Goal: Task Accomplishment & Management: Manage account settings

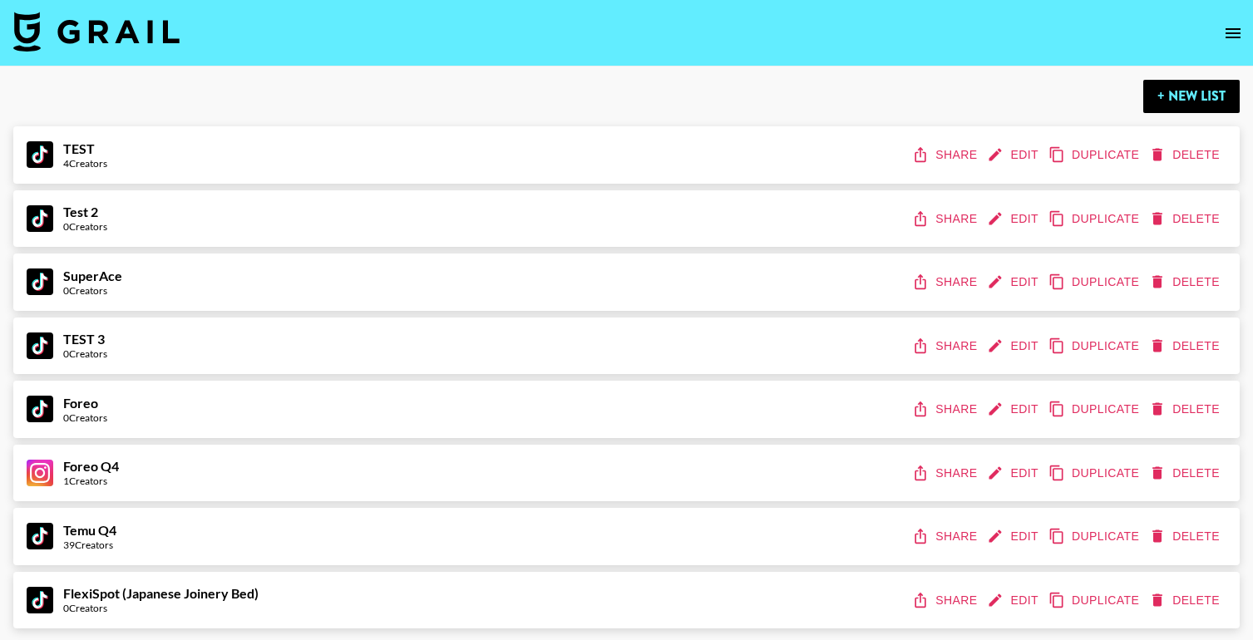
scroll to position [75, 0]
click at [621, 473] on div "Foreo Q4 7 Creators Share Edit Duplicate Delete" at bounding box center [627, 473] width 1200 height 31
click at [1020, 470] on button "Edit" at bounding box center [1015, 473] width 62 height 31
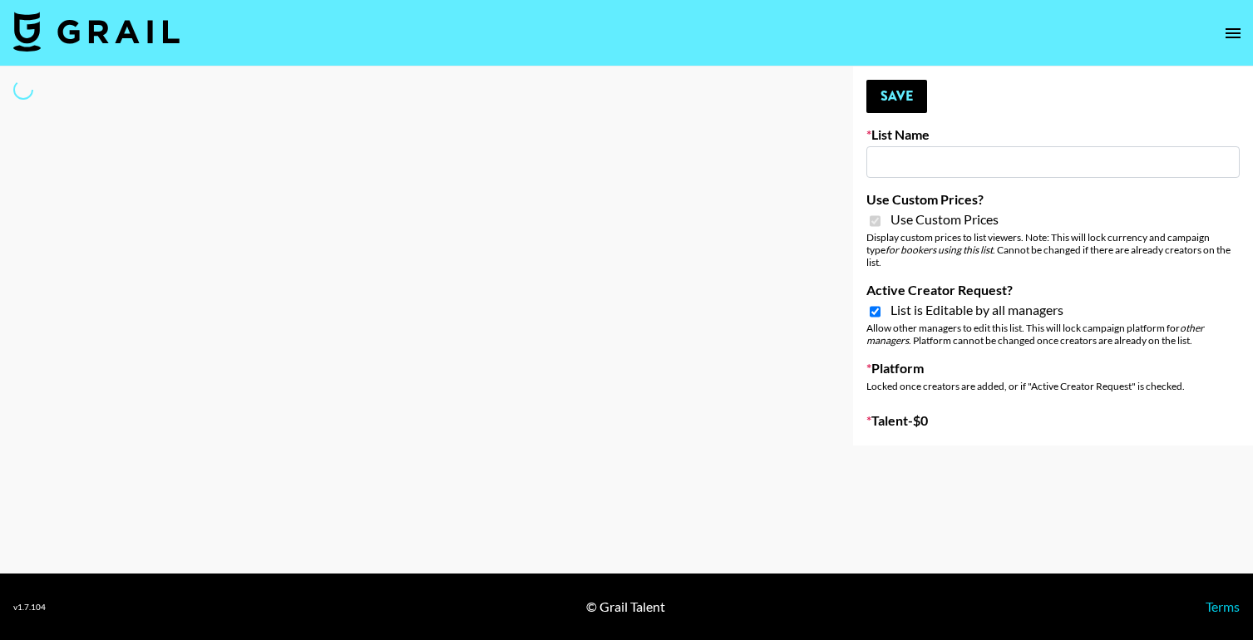
type input "Foreo Q4"
checkbox input "true"
select select "Song"
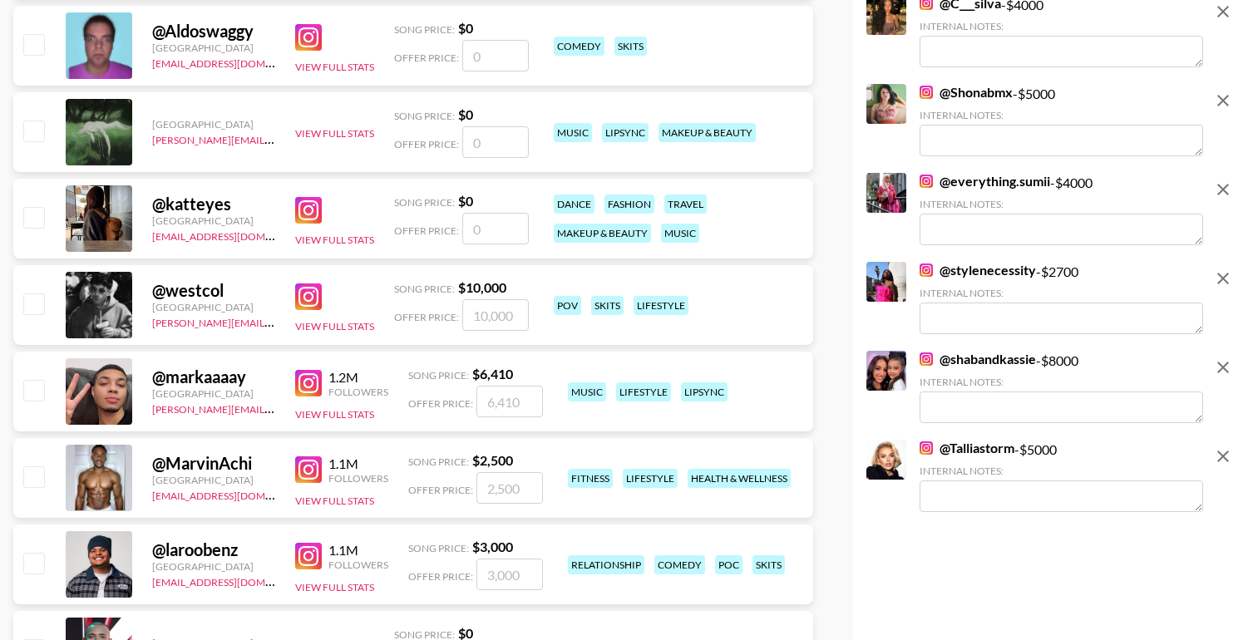
scroll to position [637, 0]
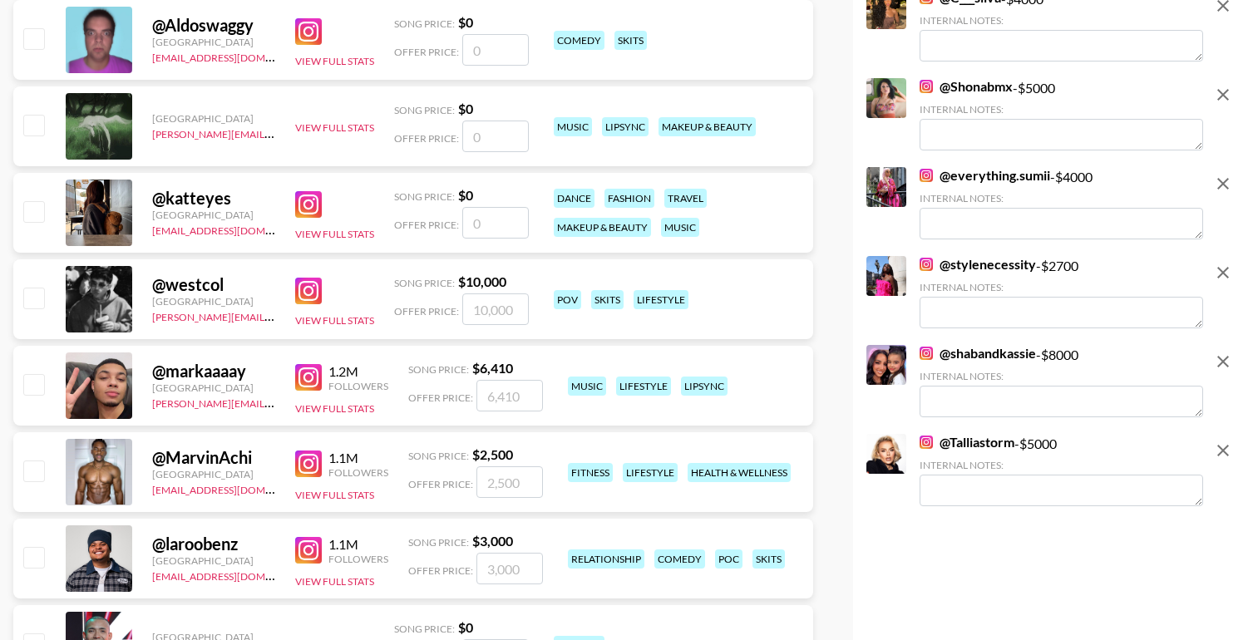
click at [991, 434] on link "@ Talliastorm" at bounding box center [967, 442] width 95 height 17
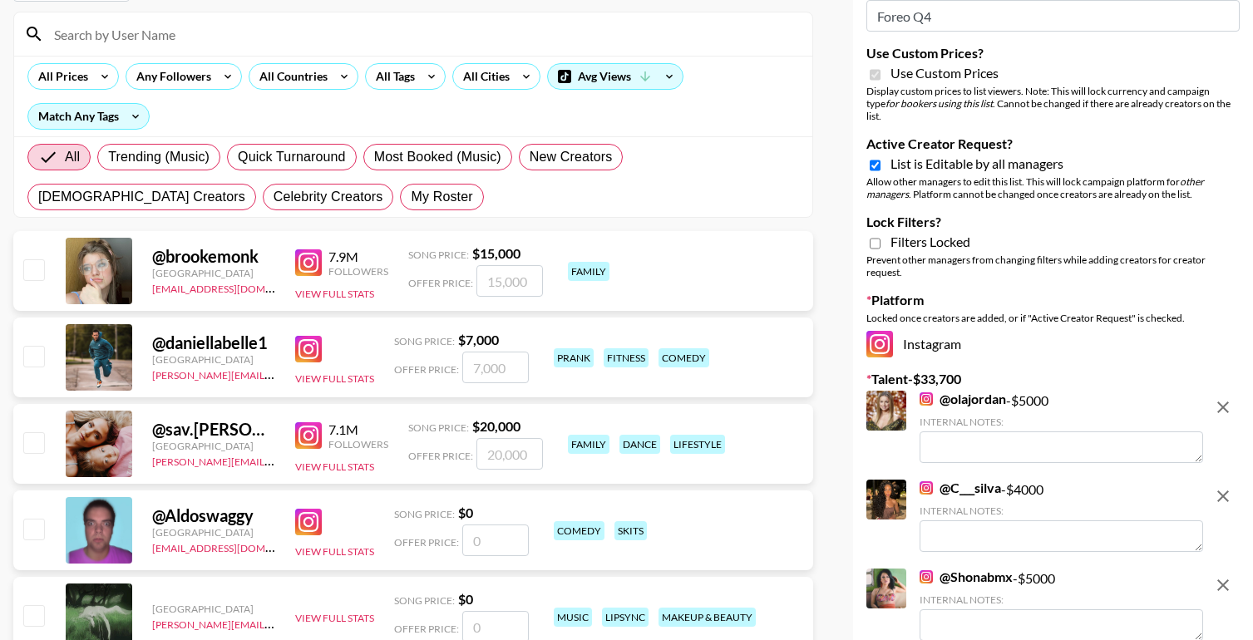
scroll to position [147, 0]
click at [957, 390] on link "@ olajordan" at bounding box center [963, 398] width 86 height 17
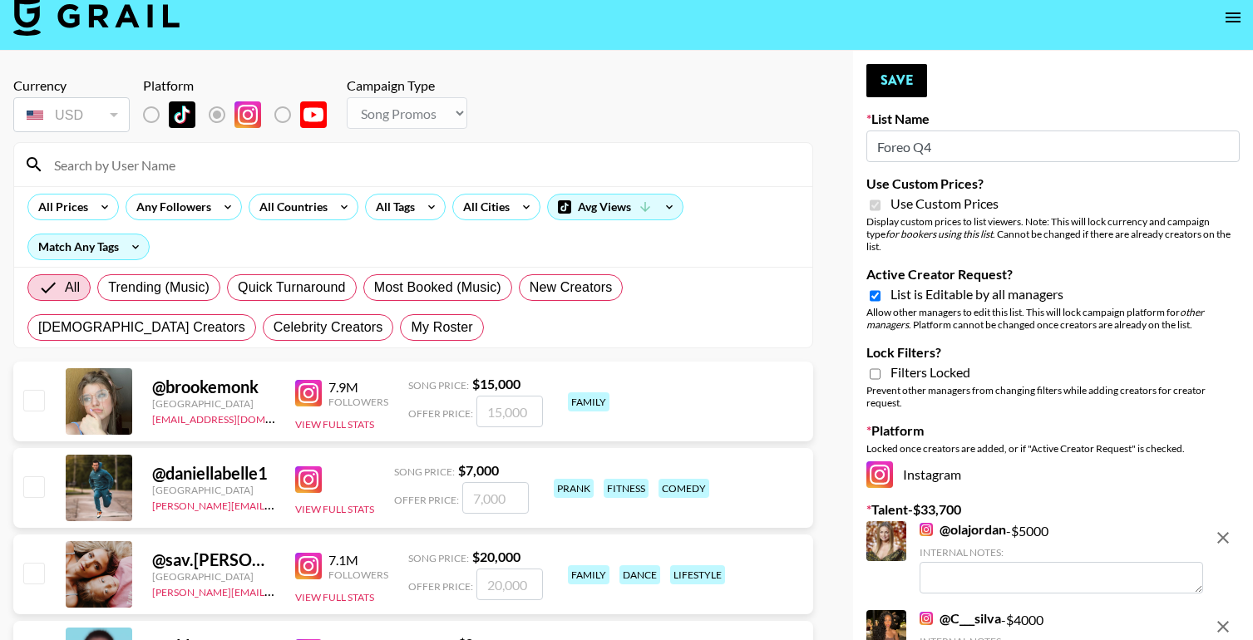
scroll to position [0, 0]
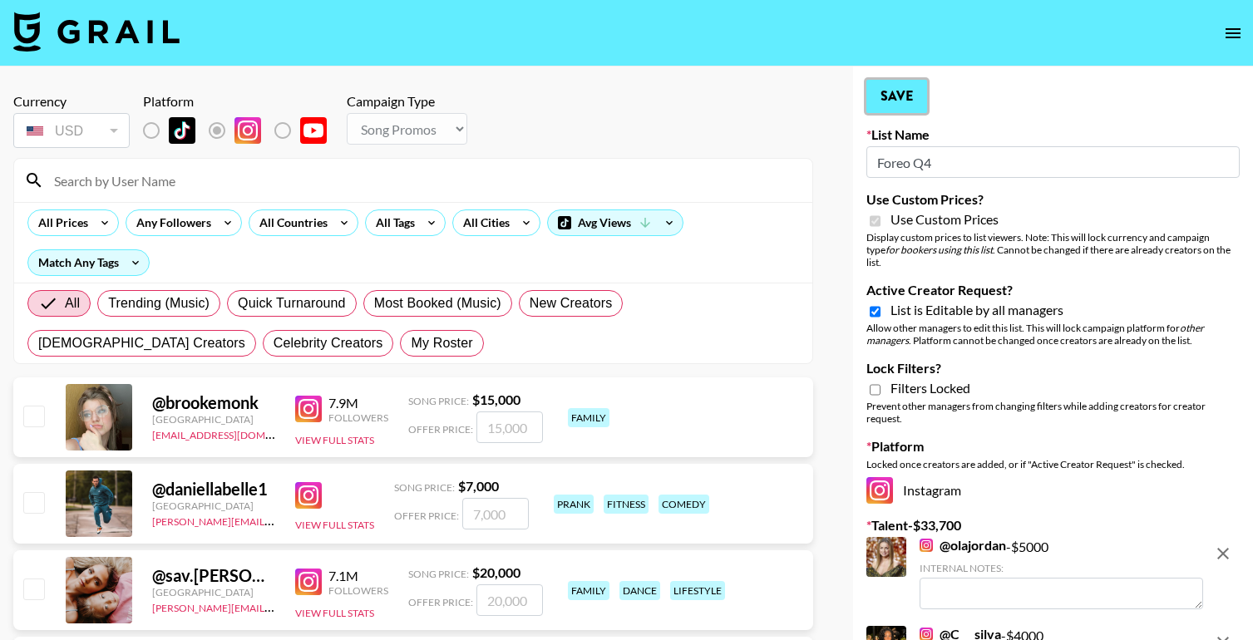
click at [885, 101] on button "Save" at bounding box center [897, 96] width 61 height 33
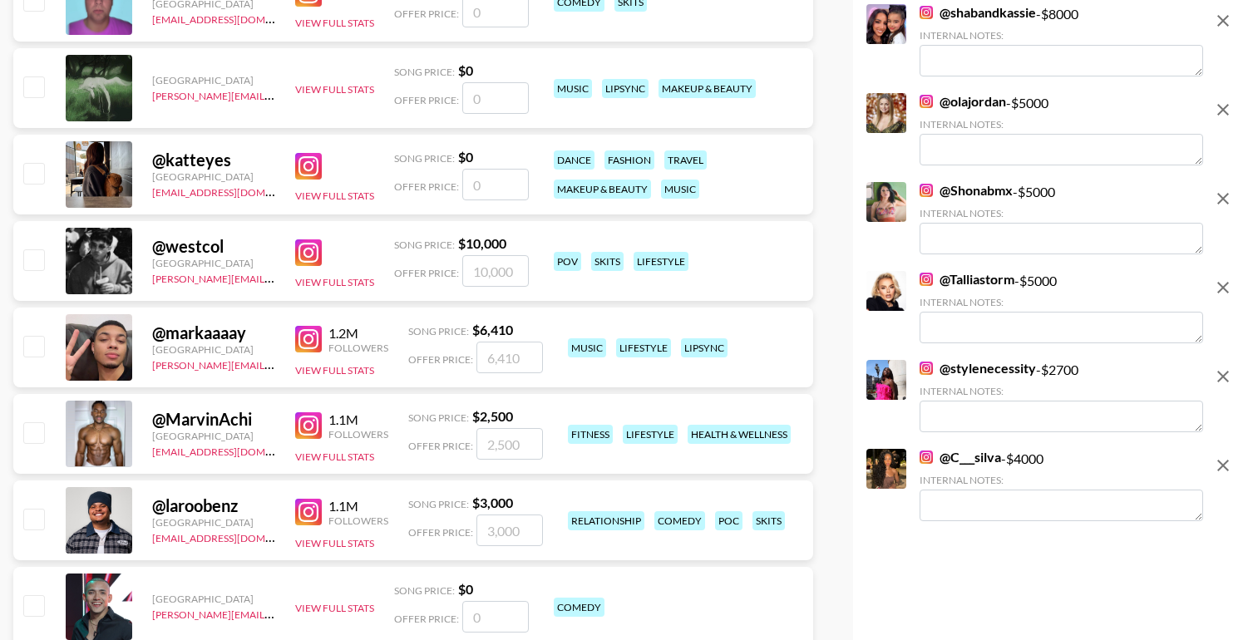
scroll to position [673, 0]
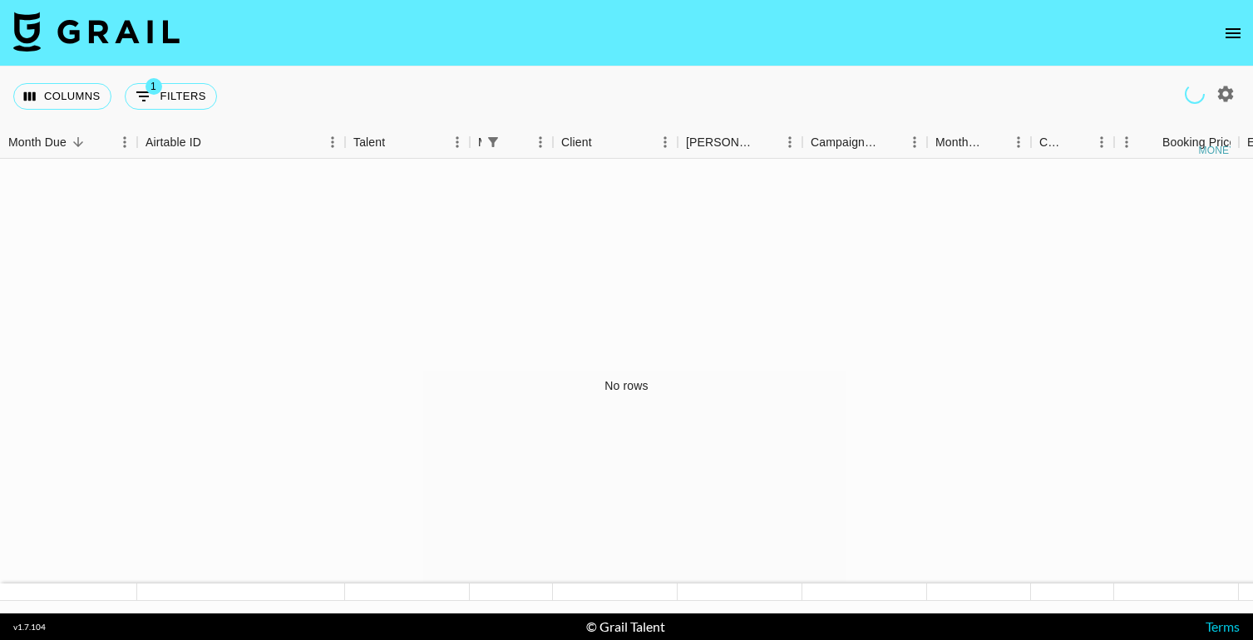
click at [1226, 29] on icon "open drawer" at bounding box center [1233, 33] width 20 height 20
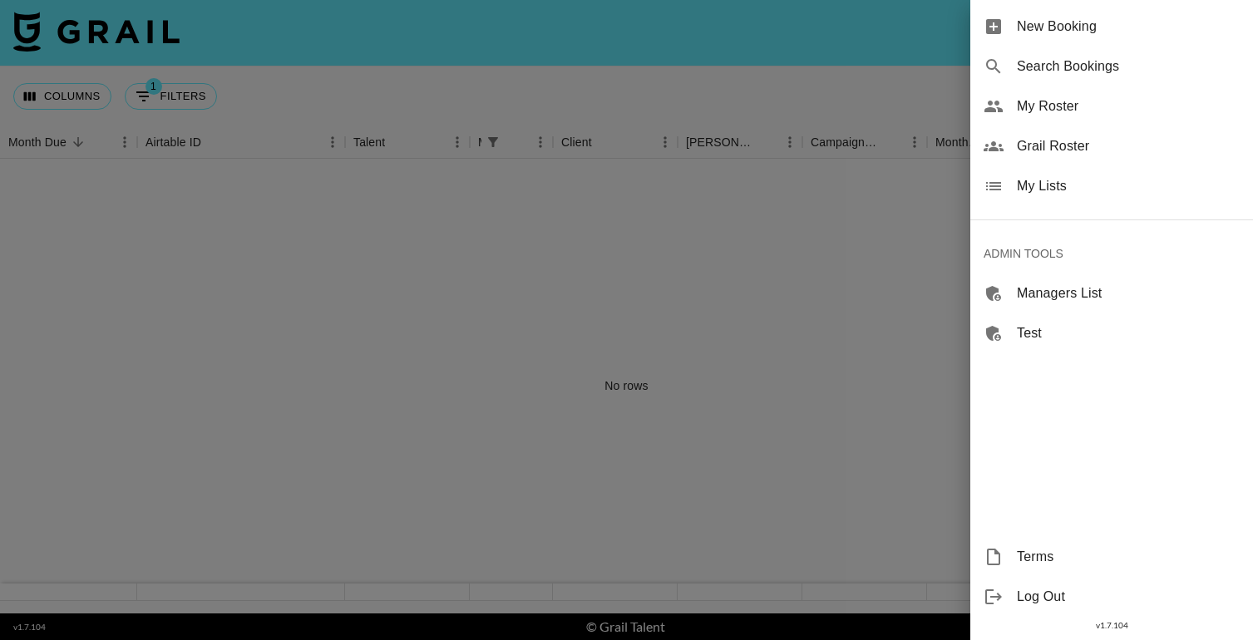
click at [1098, 182] on span "My Lists" at bounding box center [1128, 186] width 223 height 20
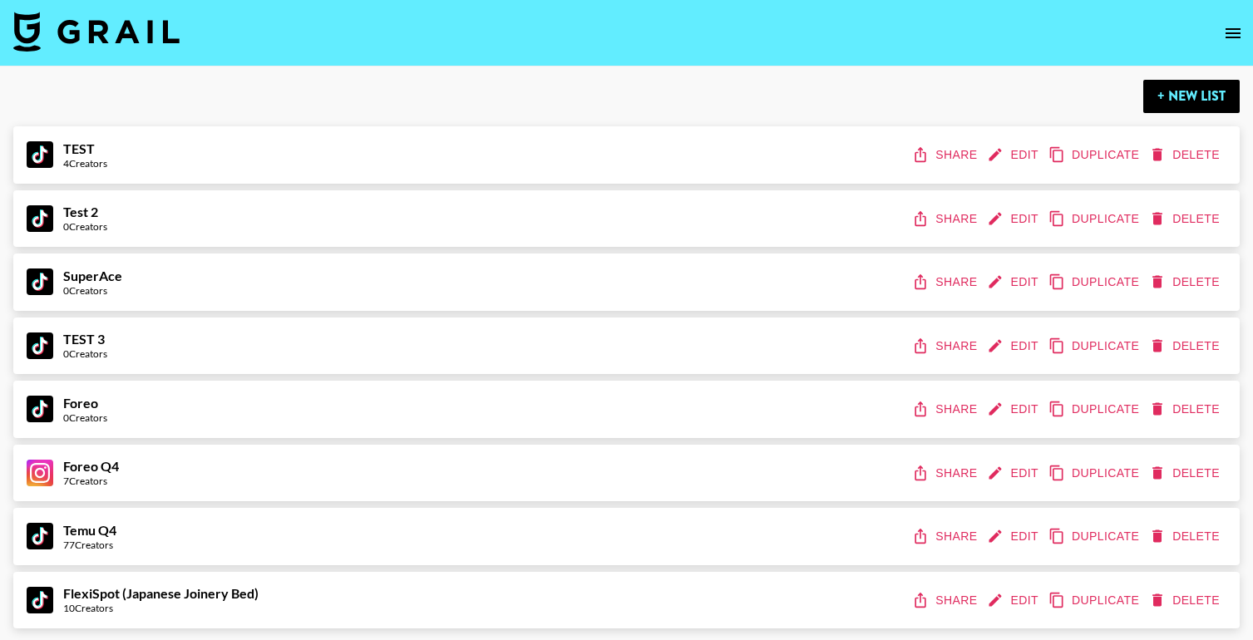
scroll to position [9, 0]
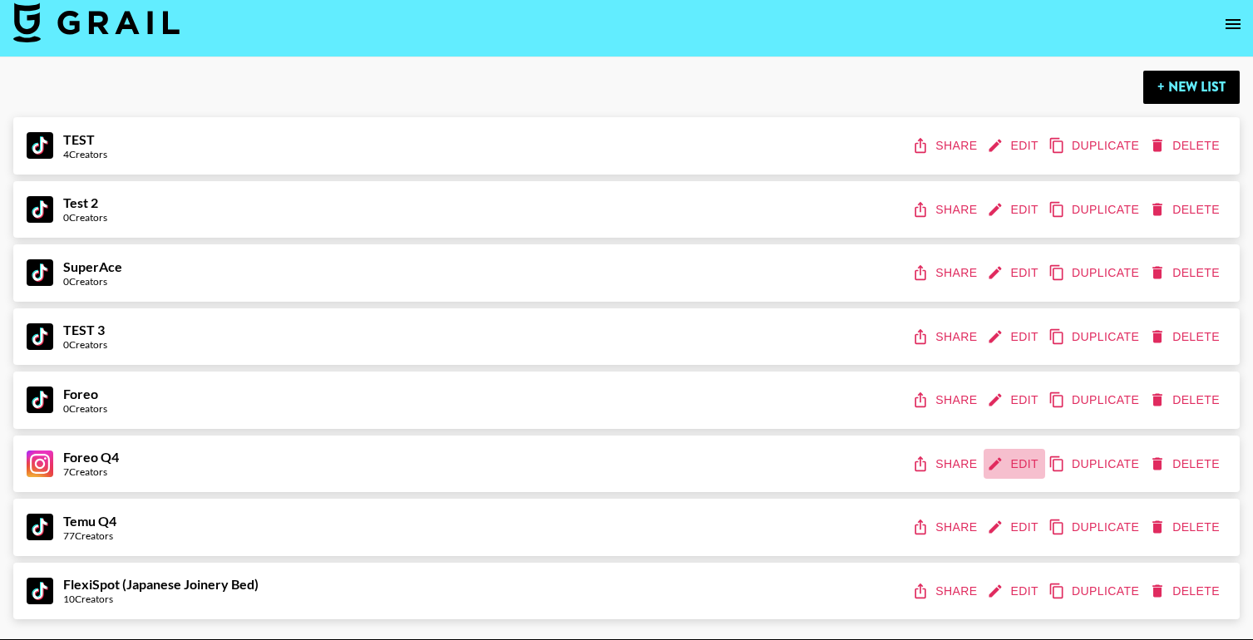
click at [1029, 461] on button "Edit" at bounding box center [1015, 464] width 62 height 31
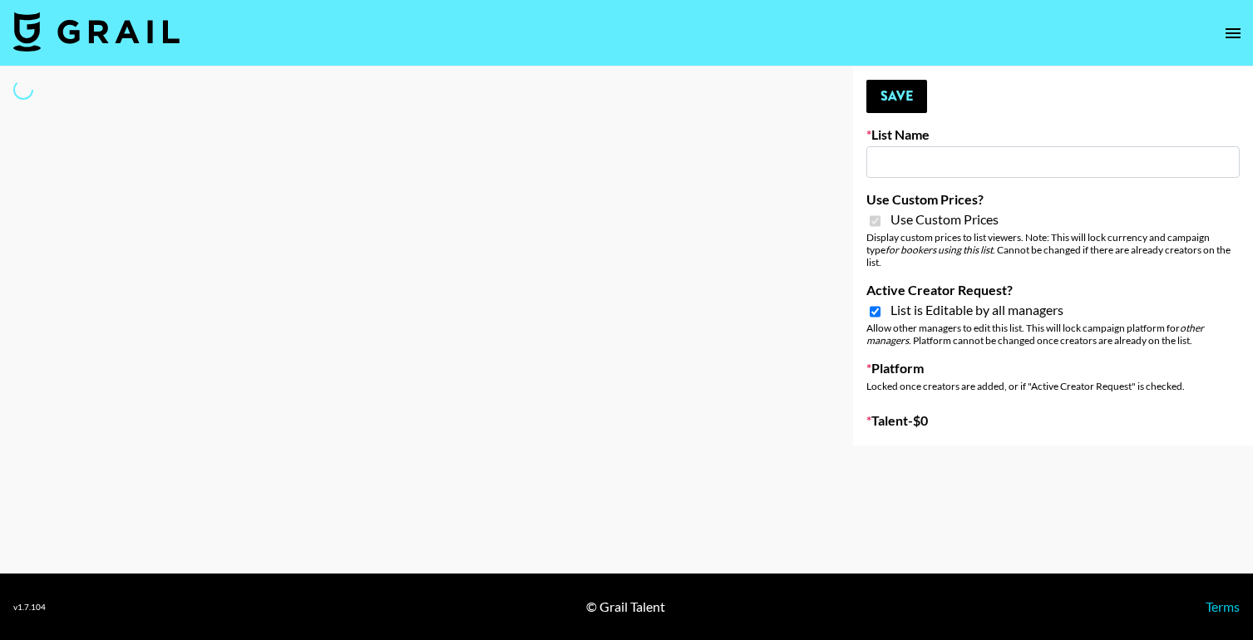
type input "Foreo Q4"
checkbox input "true"
select select "Song"
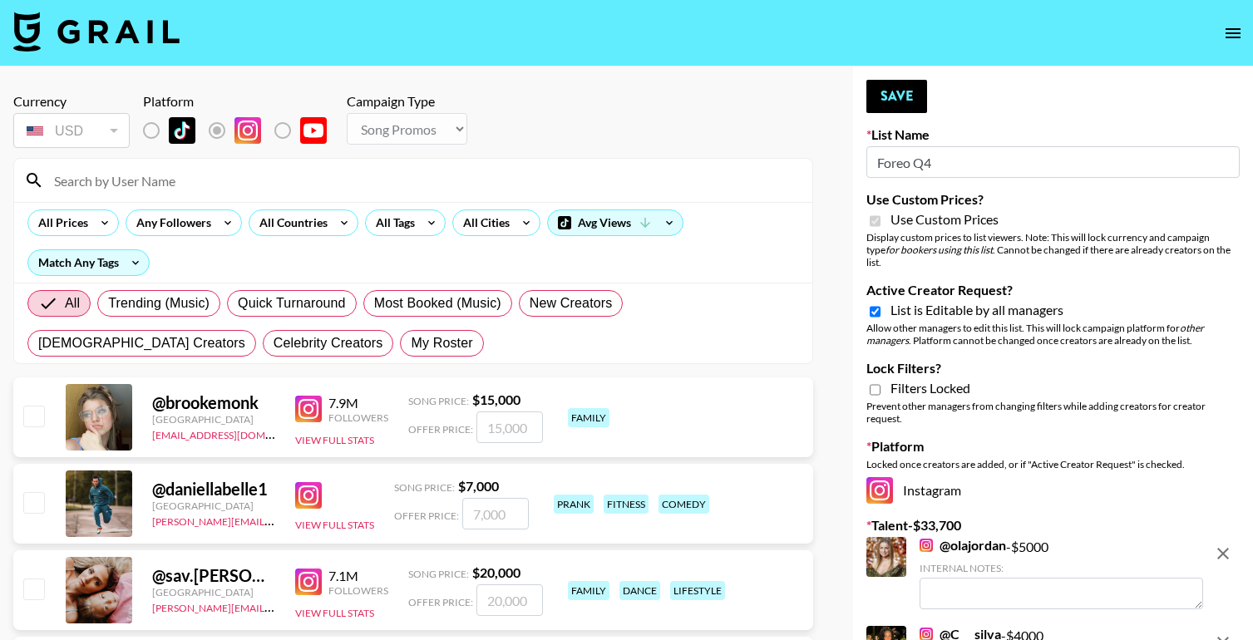
click at [1234, 30] on icon "open drawer" at bounding box center [1233, 33] width 20 height 20
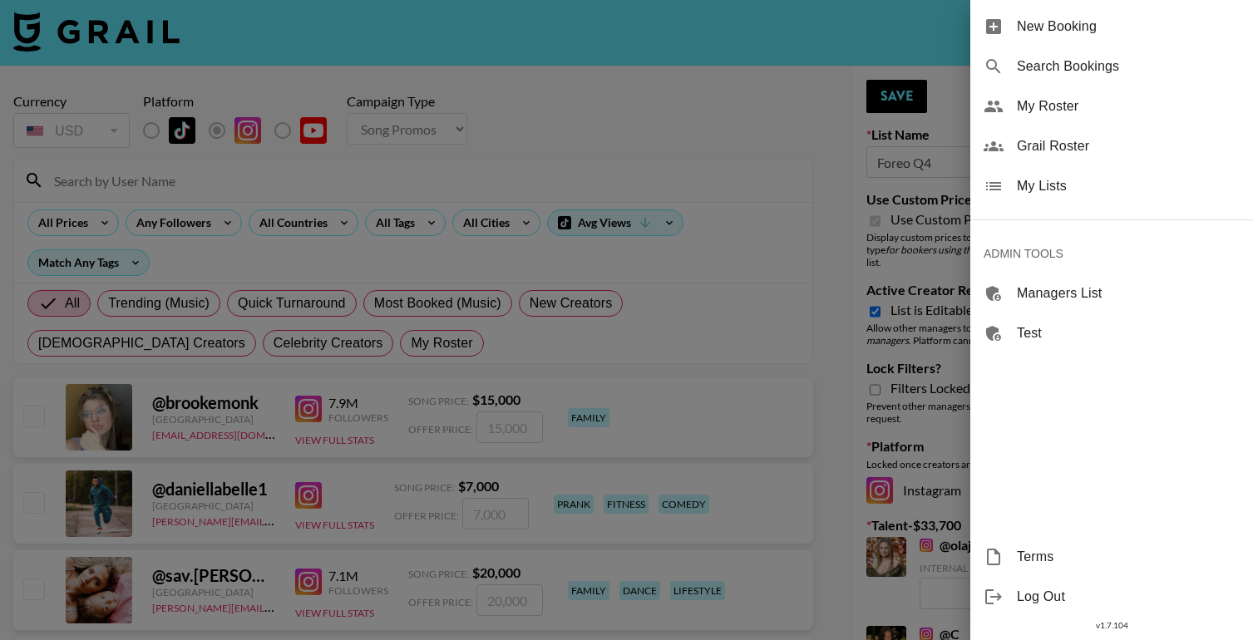
click at [1074, 185] on span "My Lists" at bounding box center [1128, 186] width 223 height 20
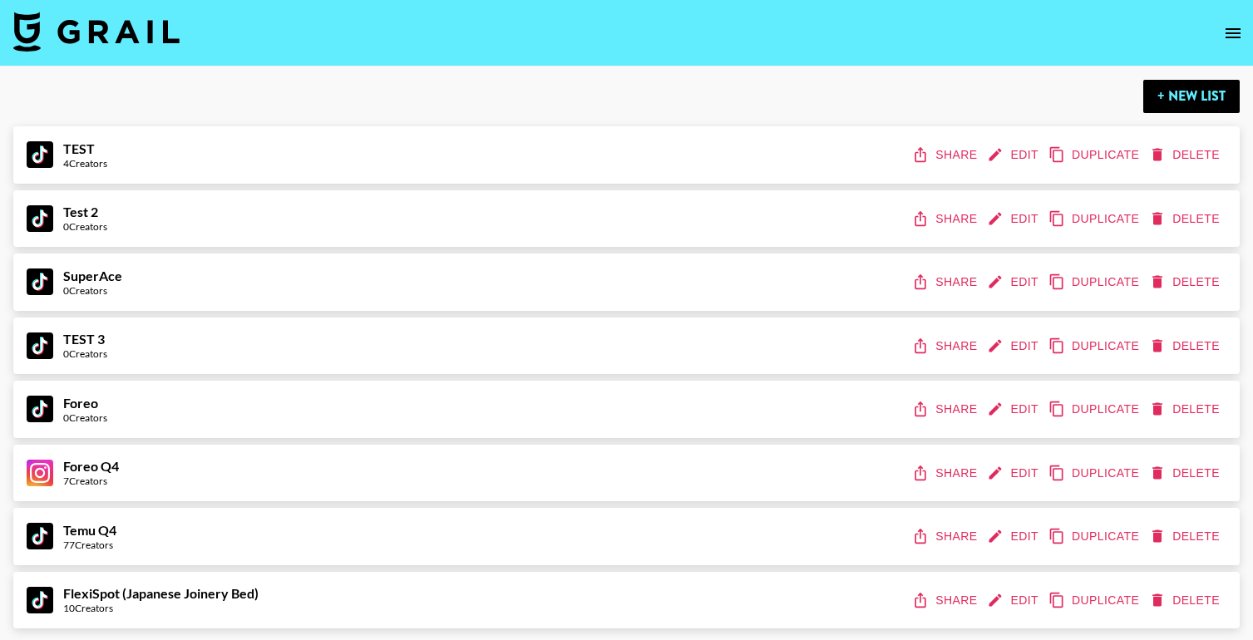
click at [1017, 601] on button "Edit" at bounding box center [1015, 601] width 62 height 31
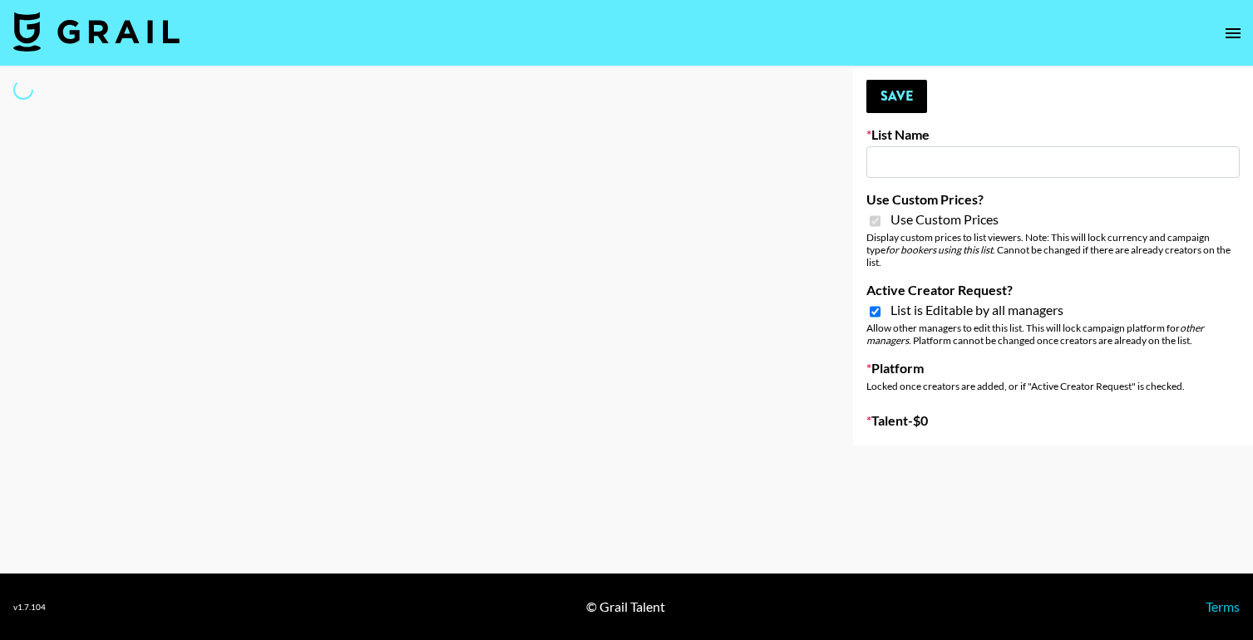
type input "FlexiSpot (Japanese Joinery Bed)"
checkbox input "true"
select select "Brand"
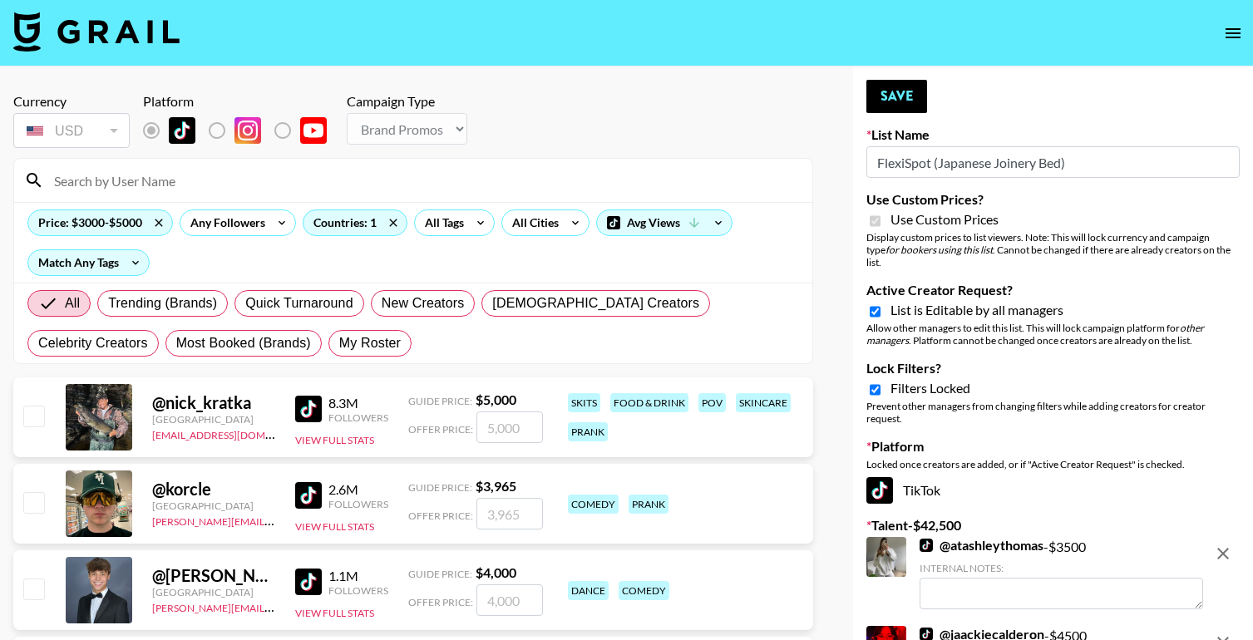
click at [877, 383] on input "Lock Filters?" at bounding box center [875, 390] width 11 height 15
checkbox input "false"
click at [899, 95] on button "Save" at bounding box center [897, 96] width 61 height 33
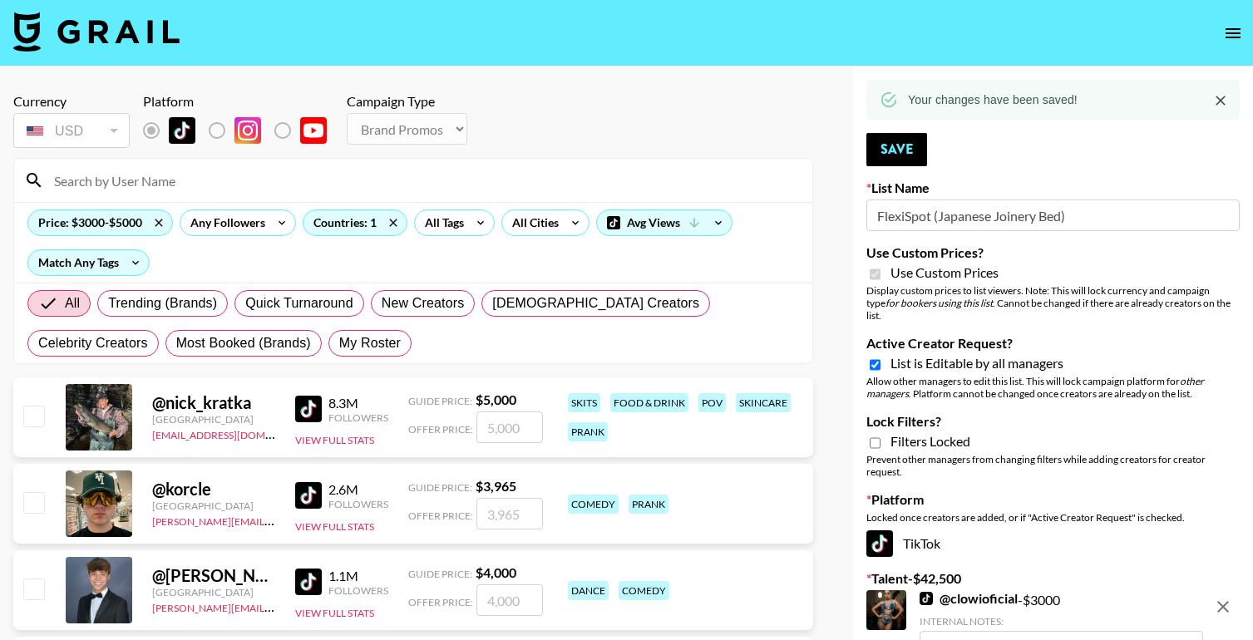
click at [1240, 25] on icon "open drawer" at bounding box center [1233, 33] width 20 height 20
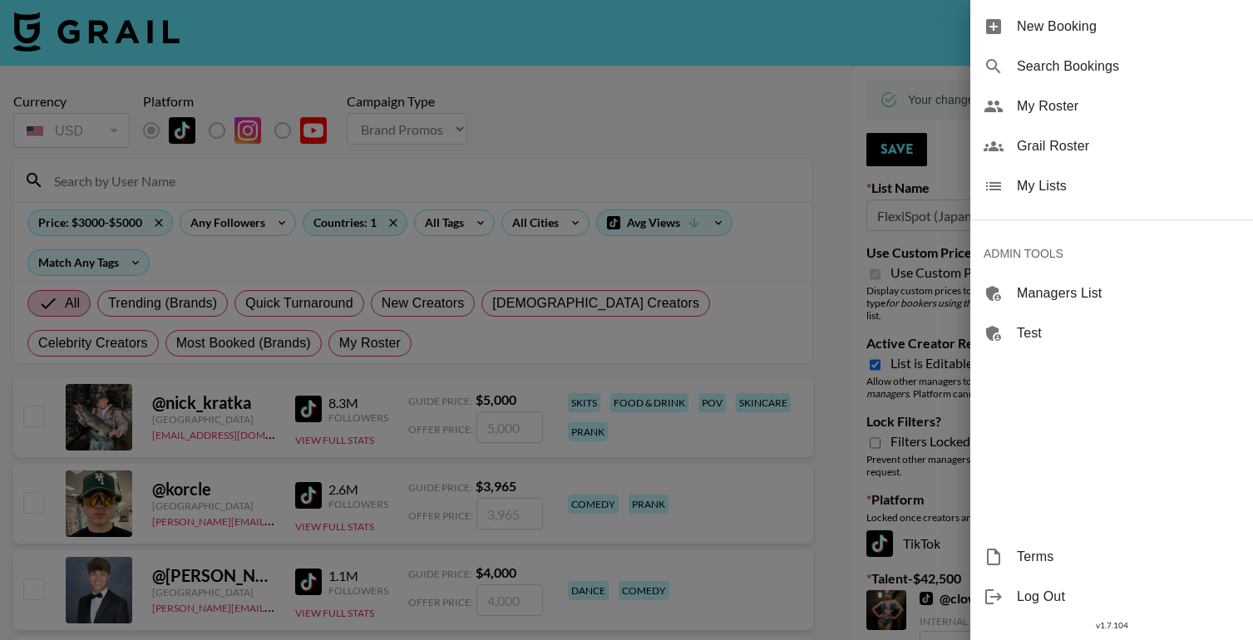
click at [1084, 180] on span "My Lists" at bounding box center [1128, 186] width 223 height 20
